Goal: Browse casually

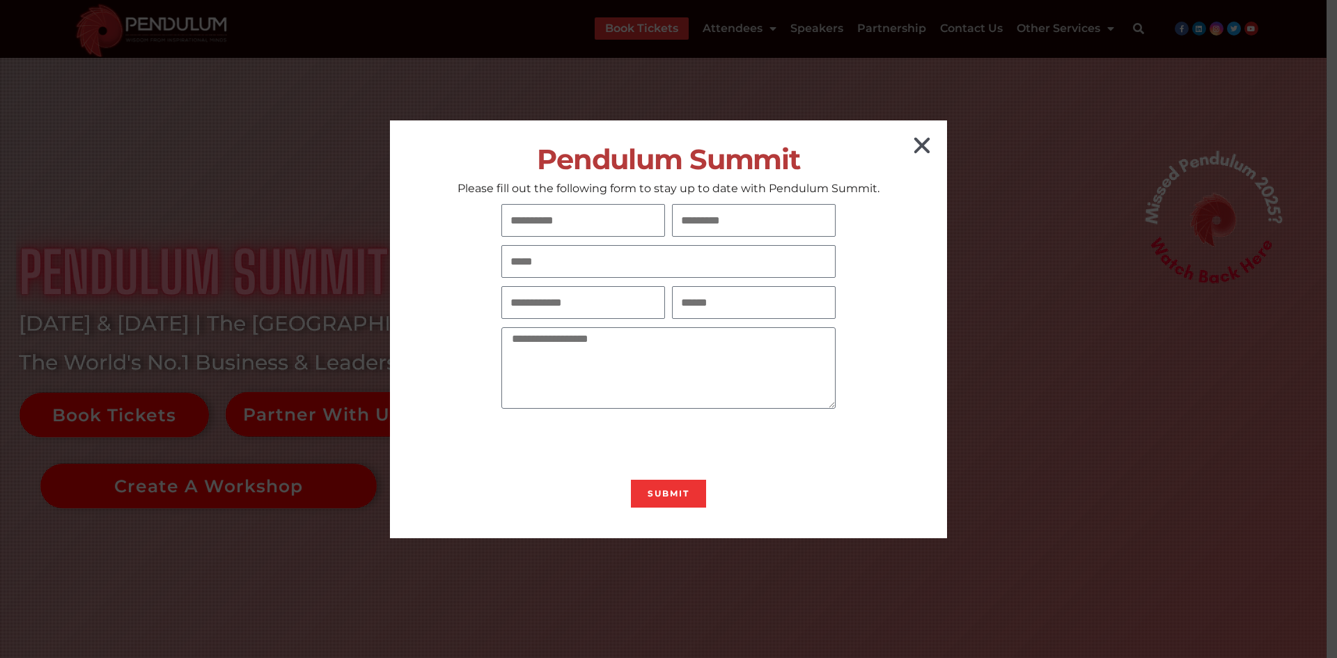
click at [929, 148] on icon "Close" at bounding box center [922, 145] width 22 height 22
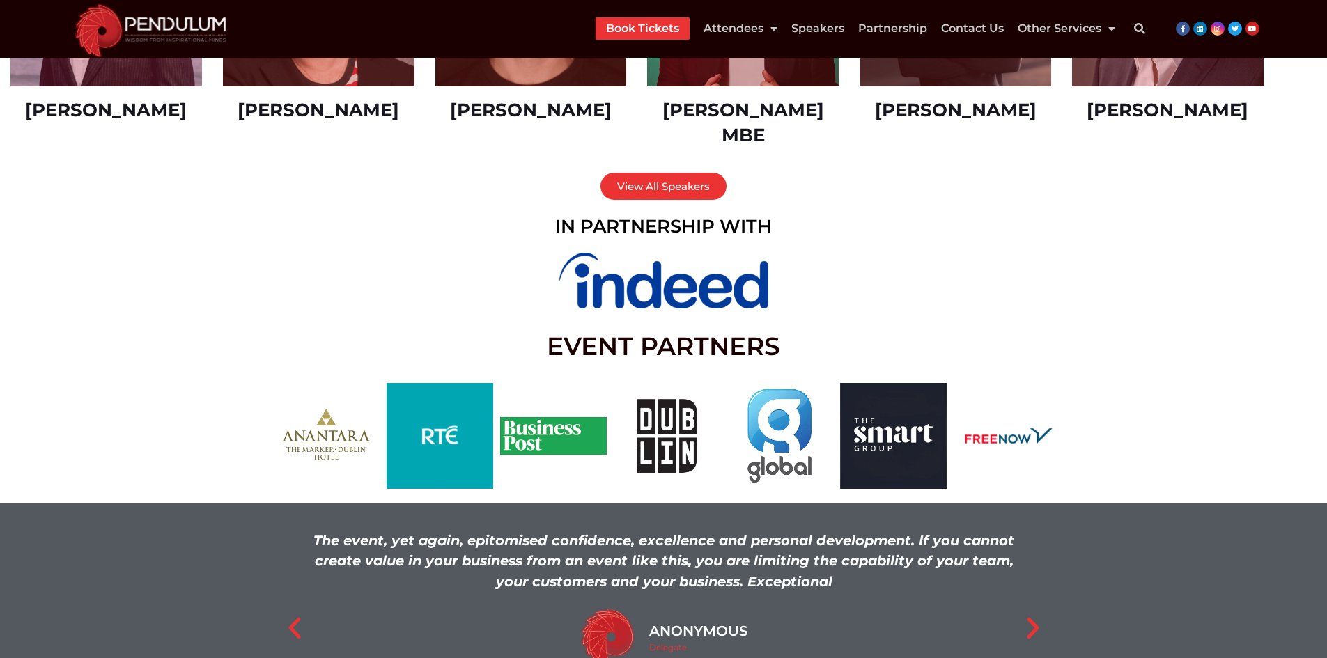
scroll to position [2159, 0]
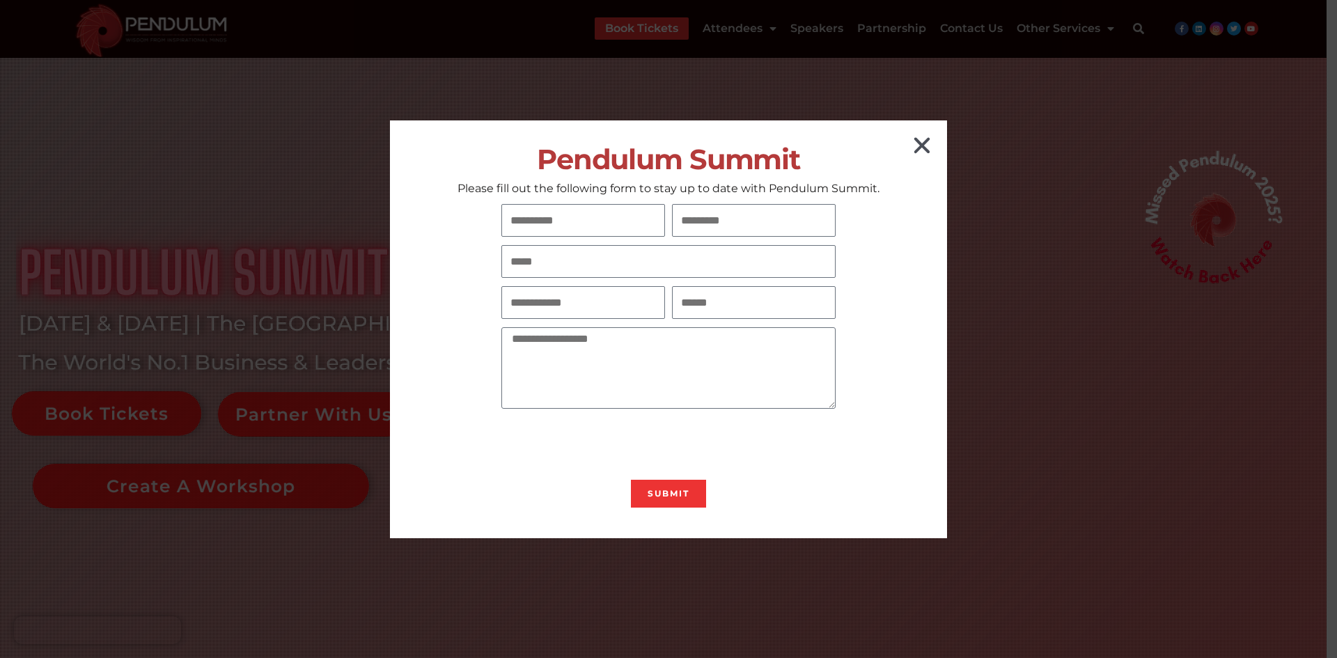
click at [915, 153] on icon "Close" at bounding box center [922, 145] width 22 height 22
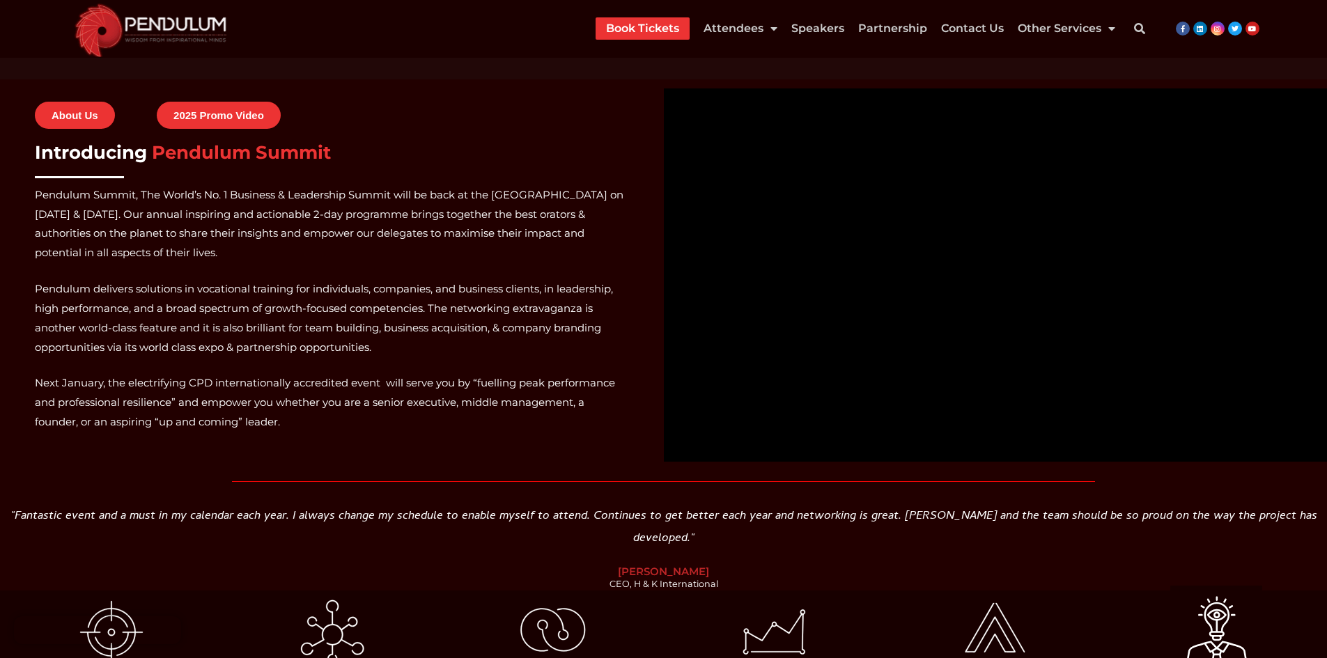
scroll to position [1017, 0]
